Goal: Information Seeking & Learning: Learn about a topic

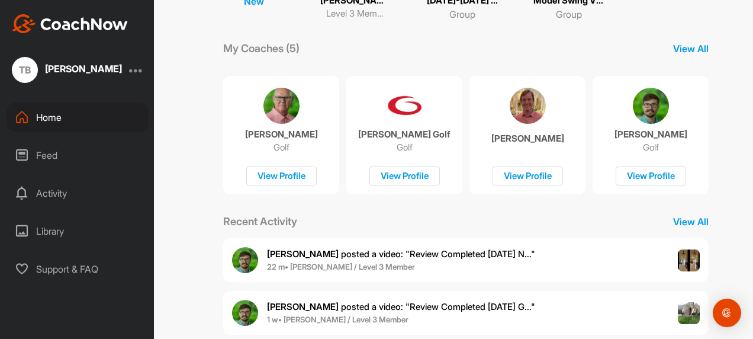
scroll to position [178, 0]
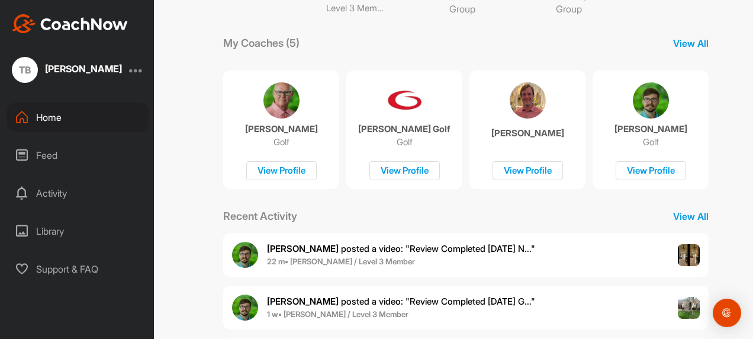
click at [336, 249] on span "[PERSON_NAME] posted a video : " Review Completed [DATE] N... "" at bounding box center [401, 248] width 268 height 11
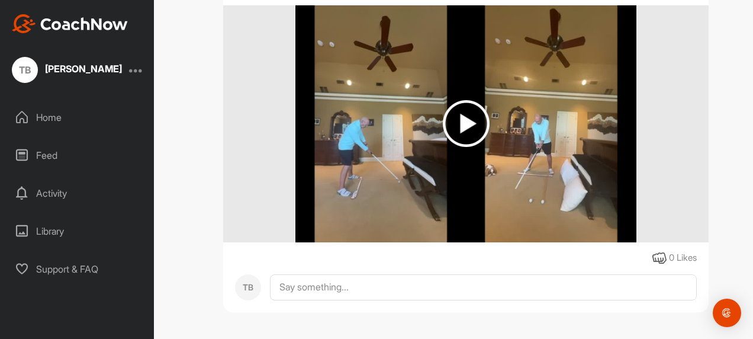
scroll to position [237, 0]
click at [457, 118] on img at bounding box center [466, 122] width 47 height 47
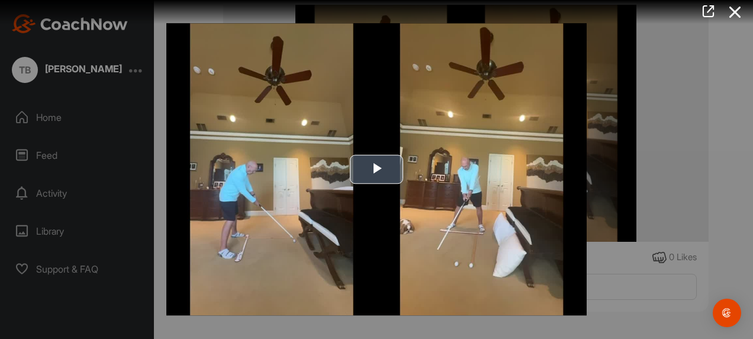
click at [376, 169] on span "Video Player" at bounding box center [376, 169] width 0 height 0
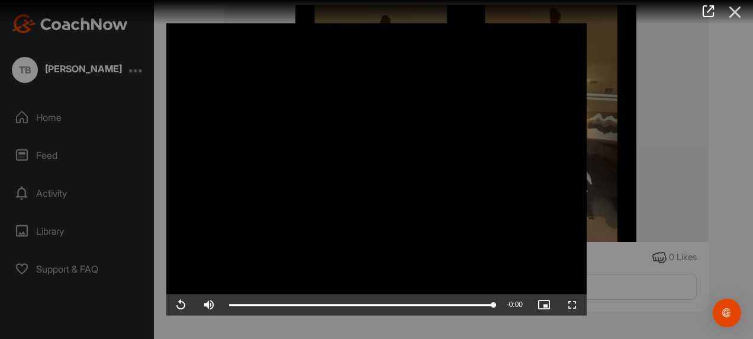
click at [735, 12] on icon at bounding box center [734, 12] width 27 height 22
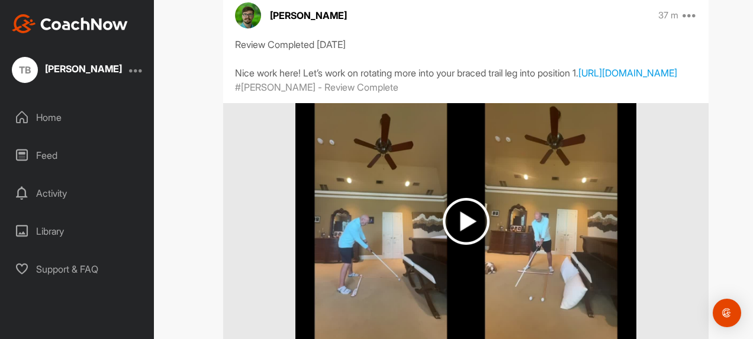
scroll to position [2, 0]
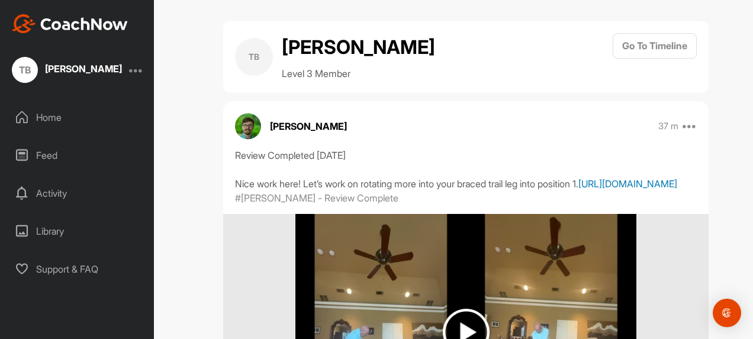
click at [578, 189] on link "[URL][DOMAIN_NAME]" at bounding box center [627, 184] width 99 height 12
